Goal: Task Accomplishment & Management: Use online tool/utility

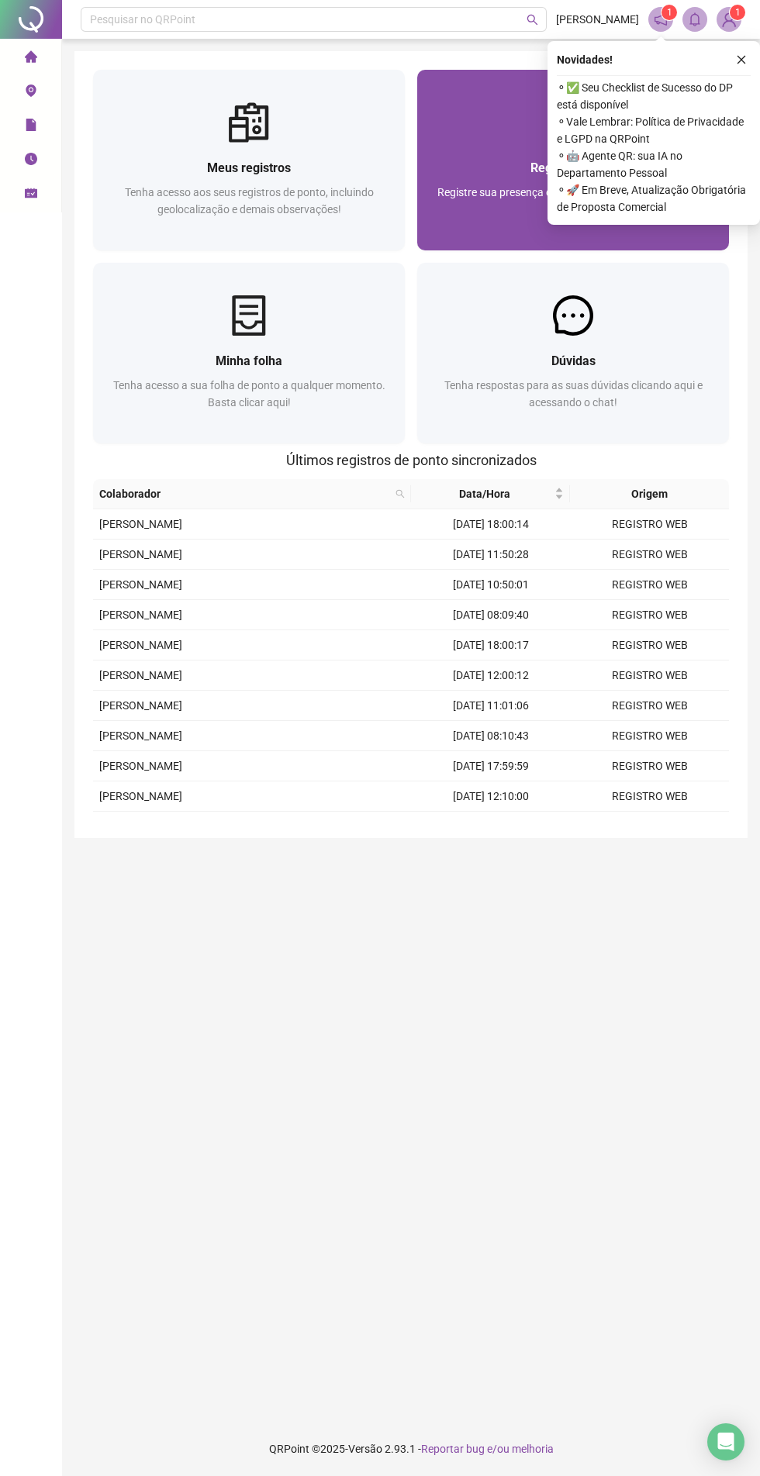
click at [457, 224] on div "Registre sua presença com rapidez e segurança clicando aqui!" at bounding box center [573, 209] width 274 height 51
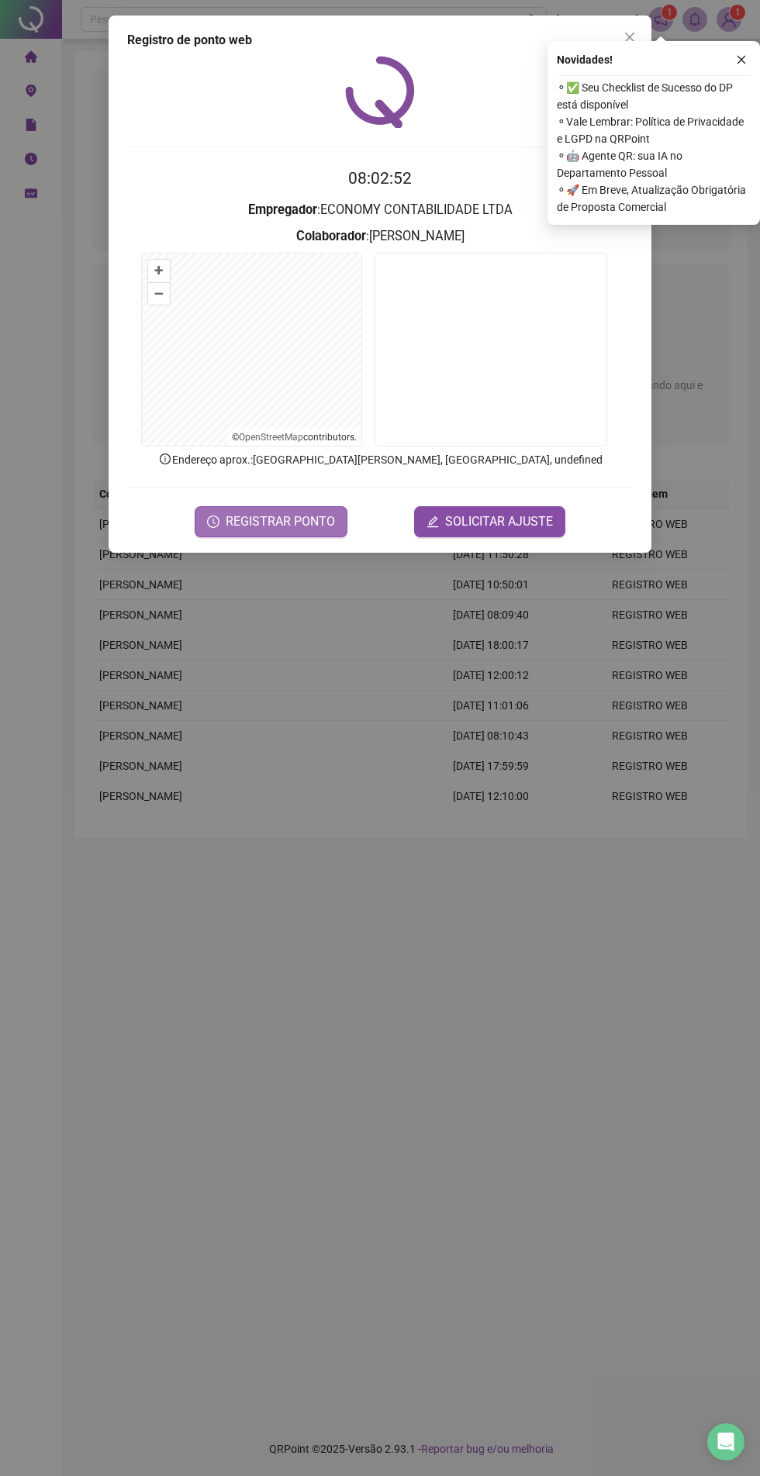
click at [213, 516] on icon "clock-circle" at bounding box center [213, 522] width 12 height 12
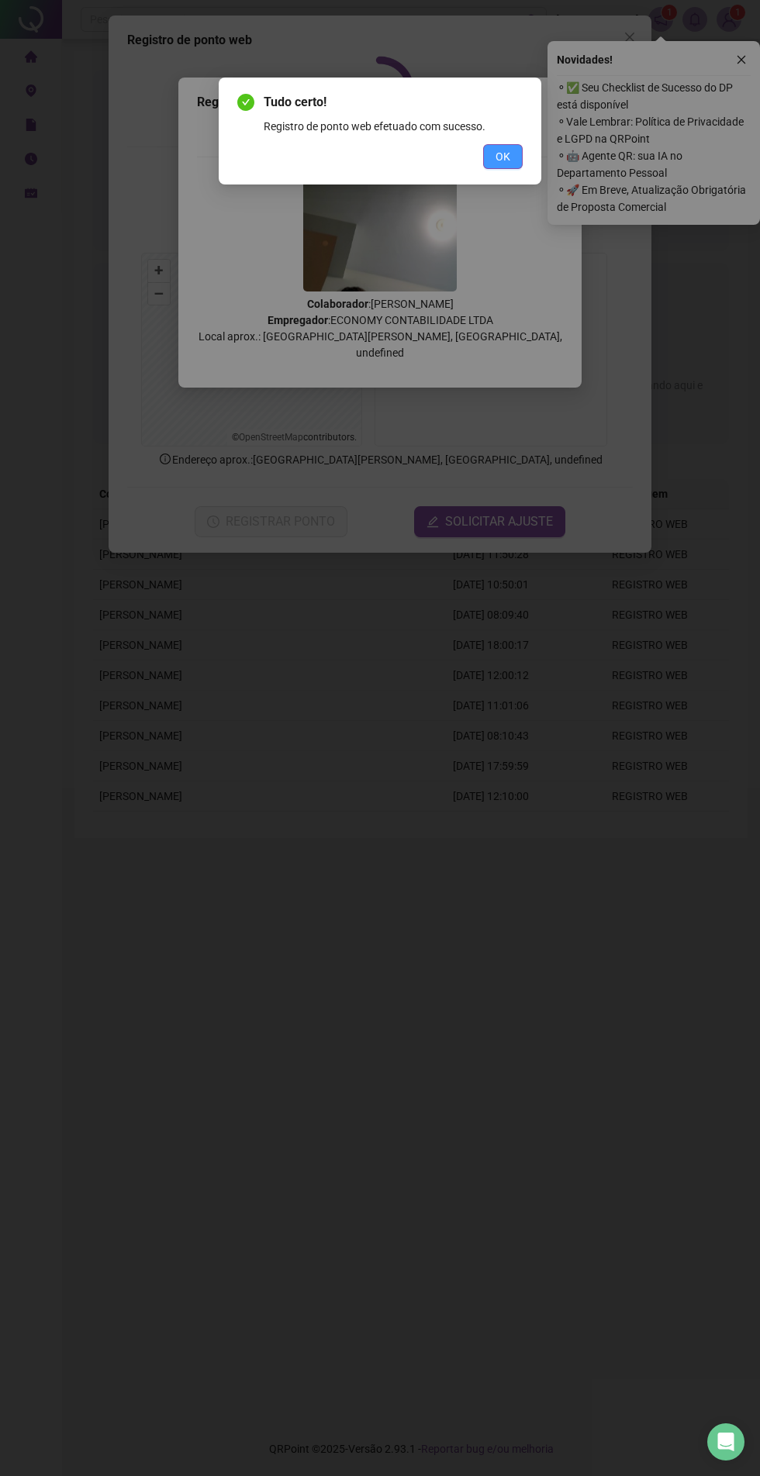
click at [502, 157] on span "OK" at bounding box center [502, 156] width 15 height 17
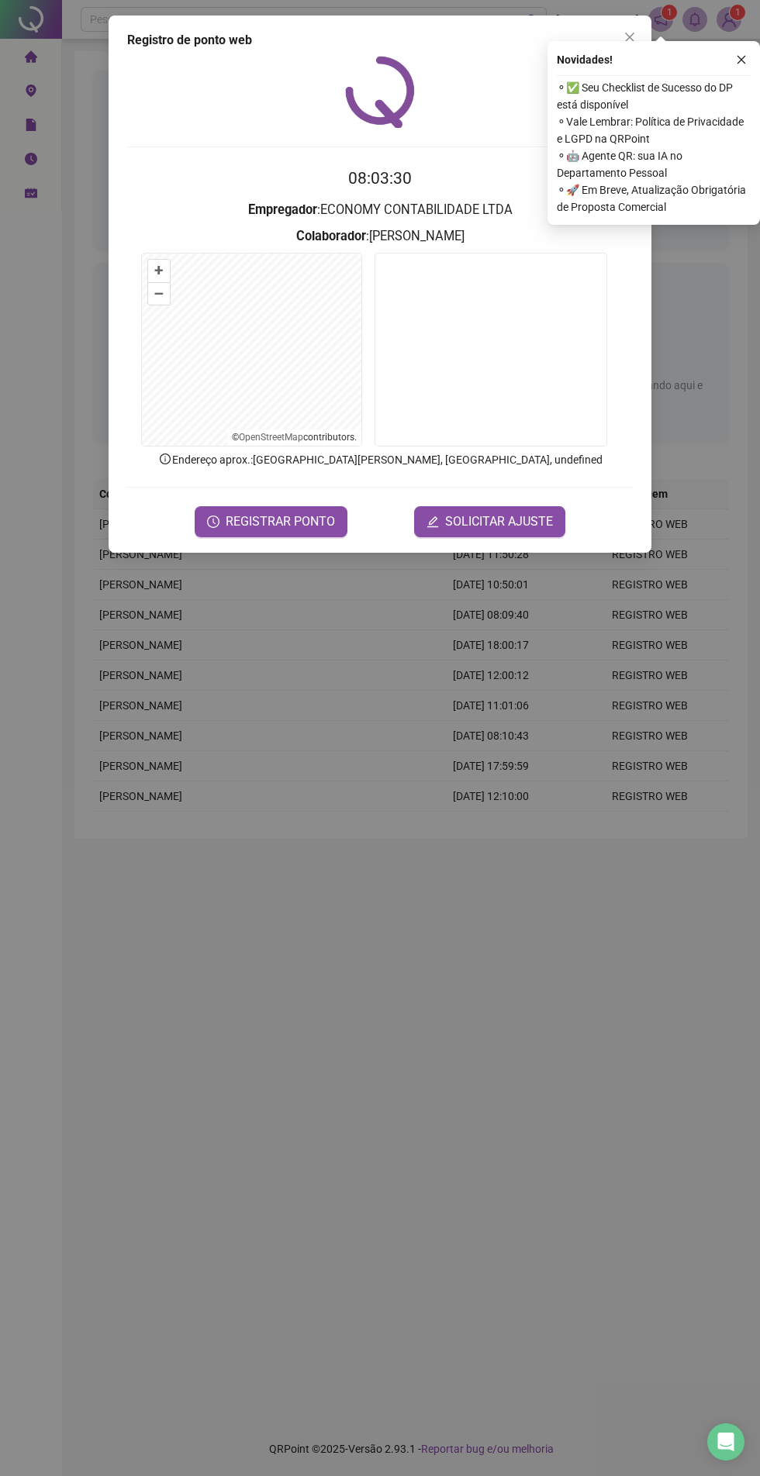
click at [742, 906] on div "Registro de ponto web 08:03:30 Empregador : ECONOMY CONTABILIDADE LTDA Colabora…" at bounding box center [380, 738] width 760 height 1476
